Goal: Register for event/course

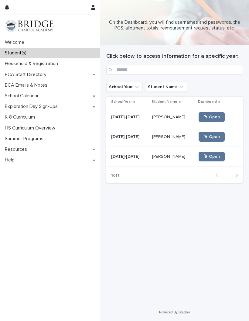
click at [210, 155] on span "🖱 Open" at bounding box center [211, 156] width 16 height 4
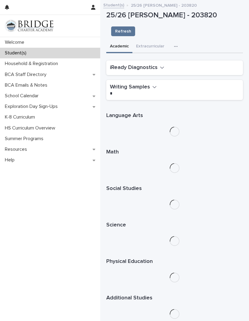
click at [176, 40] on button "button" at bounding box center [176, 46] width 13 height 12
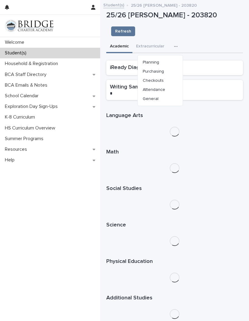
click at [164, 67] on button "Purchasing" at bounding box center [160, 71] width 40 height 9
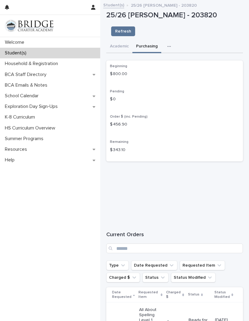
click at [20, 53] on p "Student(s)" at bounding box center [16, 53] width 29 height 6
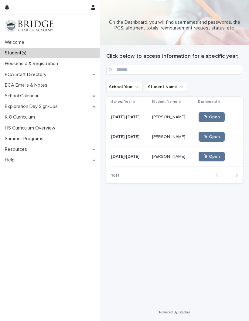
click at [216, 114] on link "🖱 Open" at bounding box center [212, 117] width 26 height 10
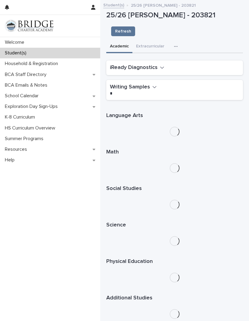
click at [178, 40] on button "button" at bounding box center [176, 46] width 13 height 12
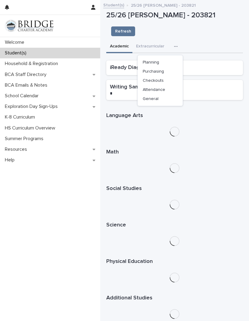
click at [164, 67] on button "Purchasing" at bounding box center [160, 71] width 40 height 9
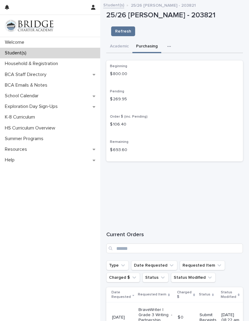
click at [171, 40] on button "button" at bounding box center [170, 46] width 13 height 12
click at [152, 69] on span "Planning" at bounding box center [144, 71] width 16 height 4
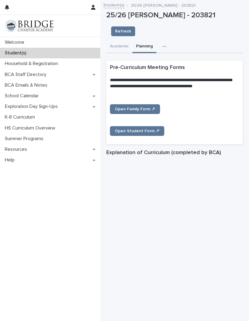
click at [119, 40] on button "Academic" at bounding box center [119, 46] width 26 height 13
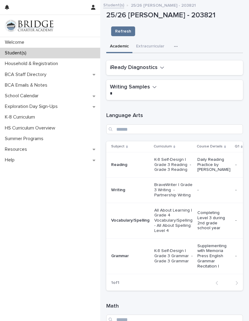
click at [178, 40] on button "button" at bounding box center [176, 46] width 13 height 12
click at [201, 40] on div "Academic Extracurricular Planning Purchasing Checkouts Attendance General" at bounding box center [174, 46] width 137 height 13
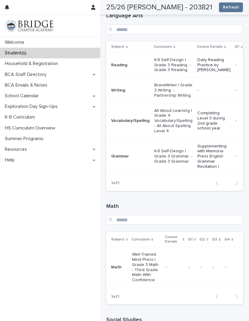
scroll to position [92, 0]
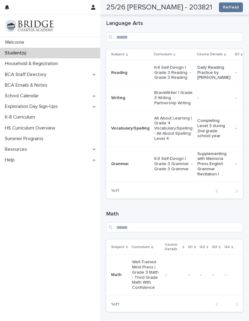
click at [14, 40] on p "Welcome" at bounding box center [15, 42] width 27 height 6
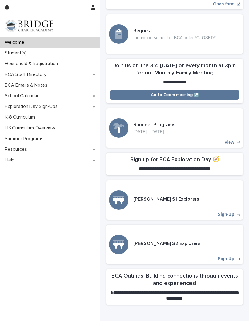
scroll to position [132, 0]
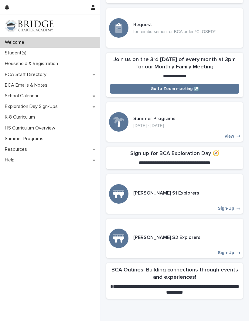
click at [232, 204] on div "[PERSON_NAME] S1 Explorers Sign-Up" at bounding box center [174, 193] width 137 height 39
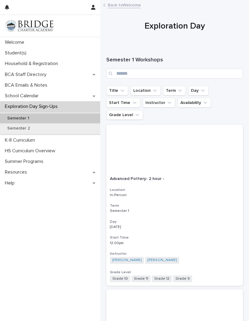
click at [123, 7] on link "Back to Welcome" at bounding box center [124, 4] width 33 height 7
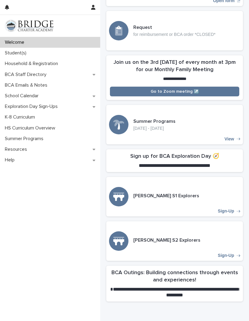
scroll to position [134, 0]
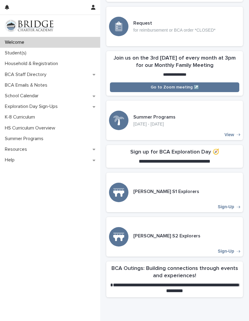
click at [233, 204] on p "Sign-Up" at bounding box center [226, 206] width 16 height 5
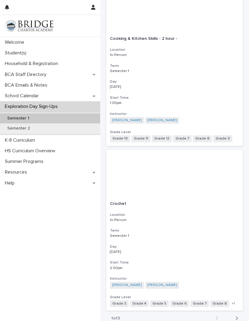
scroll to position [1786, 0]
click at [241, 315] on button "Next" at bounding box center [235, 317] width 16 height 5
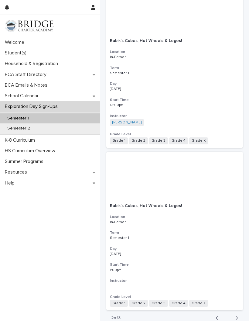
scroll to position [1781, 0]
click at [237, 316] on icon "button" at bounding box center [237, 318] width 2 height 4
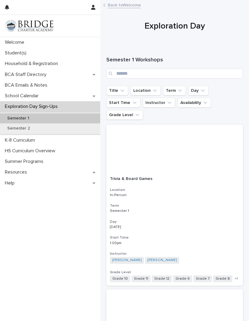
click at [19, 40] on p "Welcome" at bounding box center [15, 42] width 27 height 6
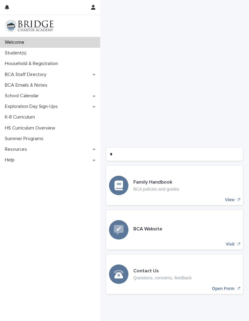
scroll to position [530, 0]
